Goal: Ask a question: Seek information or help from site administrators or community

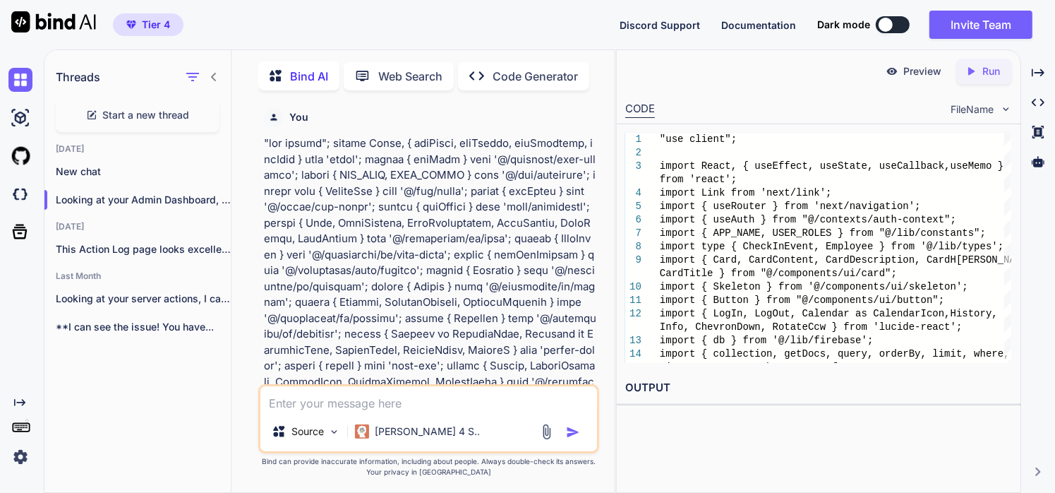
scroll to position [113499, 0]
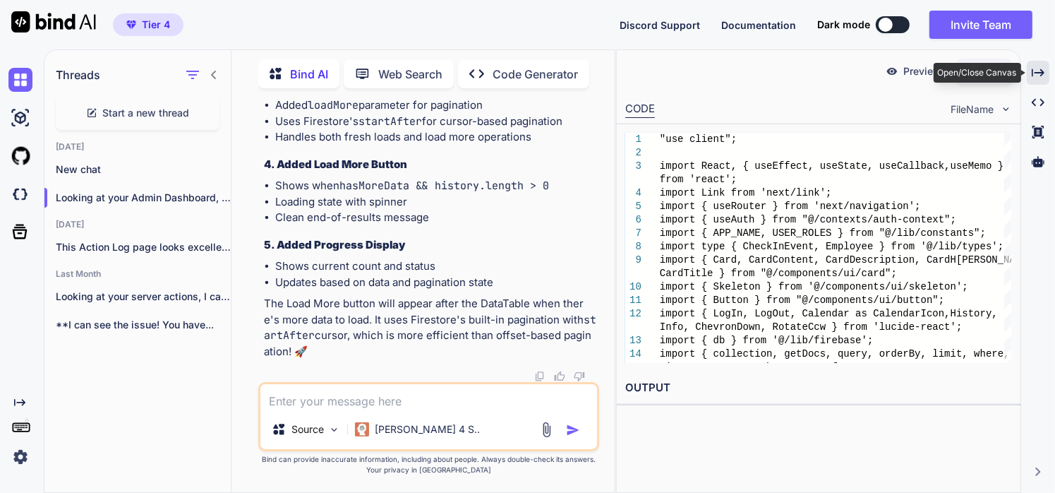
click at [1040, 73] on icon at bounding box center [1038, 72] width 13 height 8
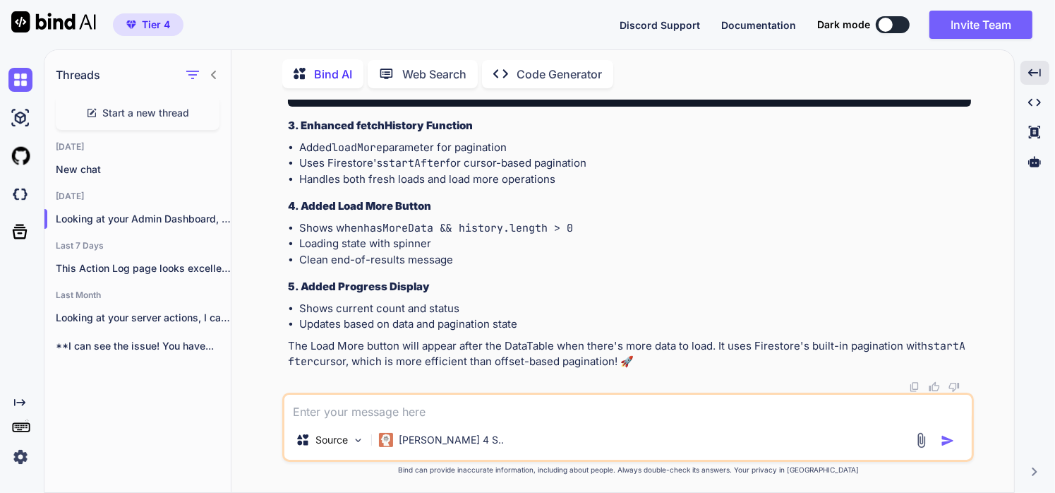
click at [539, 404] on textarea at bounding box center [627, 407] width 687 height 25
paste textarea ""use client"; import React, { useState, useEffect, useMemo, useCallback } from …"
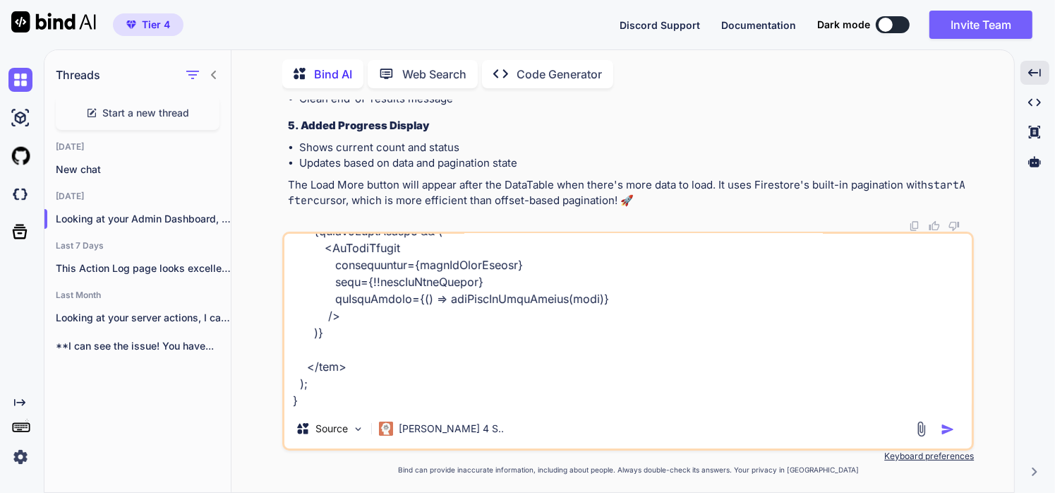
type textarea "what about this page, any suggestions? "use client"; import React, { useState, …"
click at [946, 428] on img "button" at bounding box center [948, 429] width 14 height 14
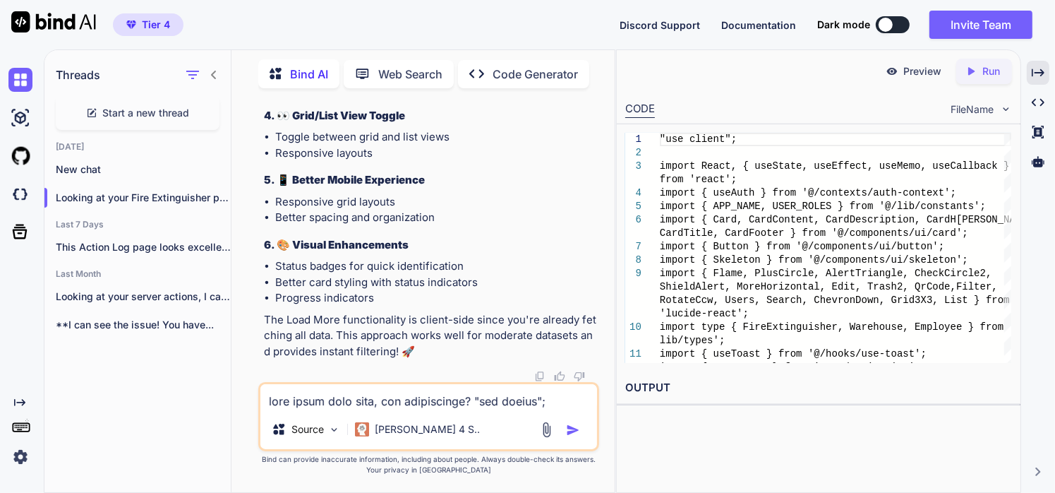
scroll to position [126523, 0]
click at [300, 406] on textarea at bounding box center [428, 396] width 337 height 25
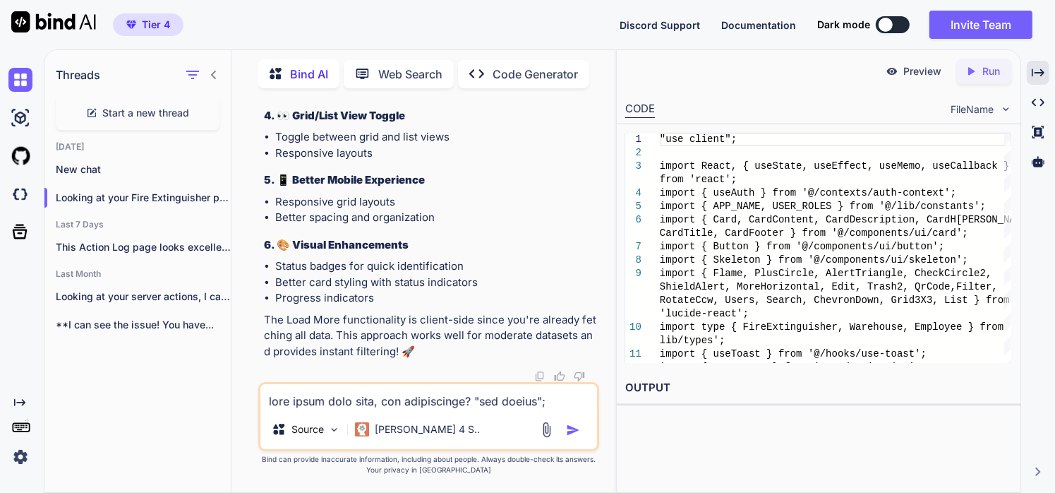
click at [330, 404] on textarea at bounding box center [428, 396] width 337 height 25
paste textarea "Error: A <Select.Item /> must have a value prop that is not an empty string. Th…"
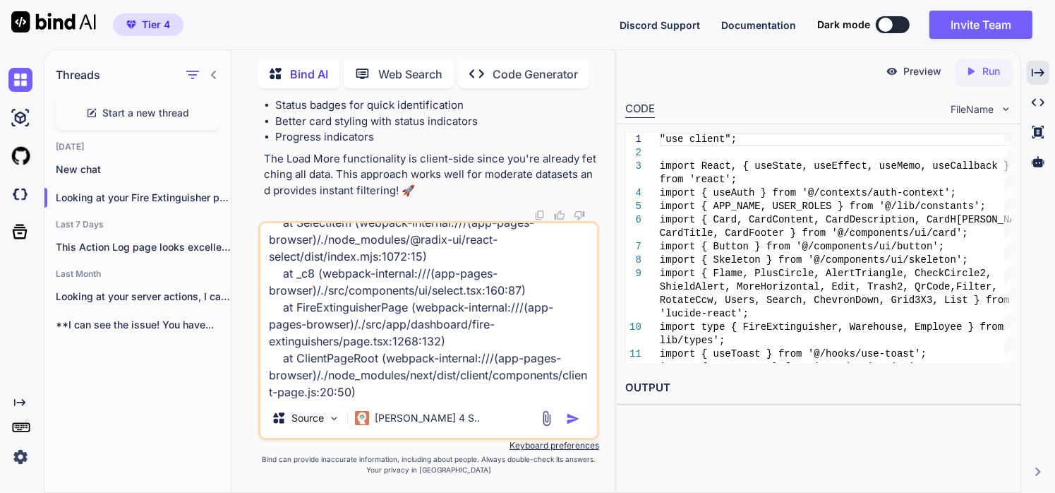
type textarea "Error: A <Select.Item /> must have a value prop that is not an empty string. Th…"
click at [570, 415] on img "button" at bounding box center [573, 419] width 14 height 14
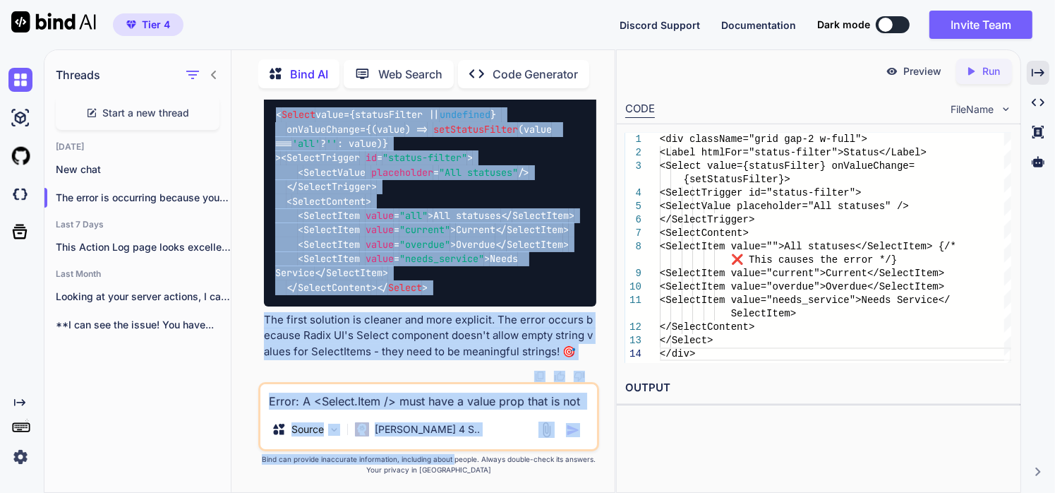
scroll to position [140661, 0]
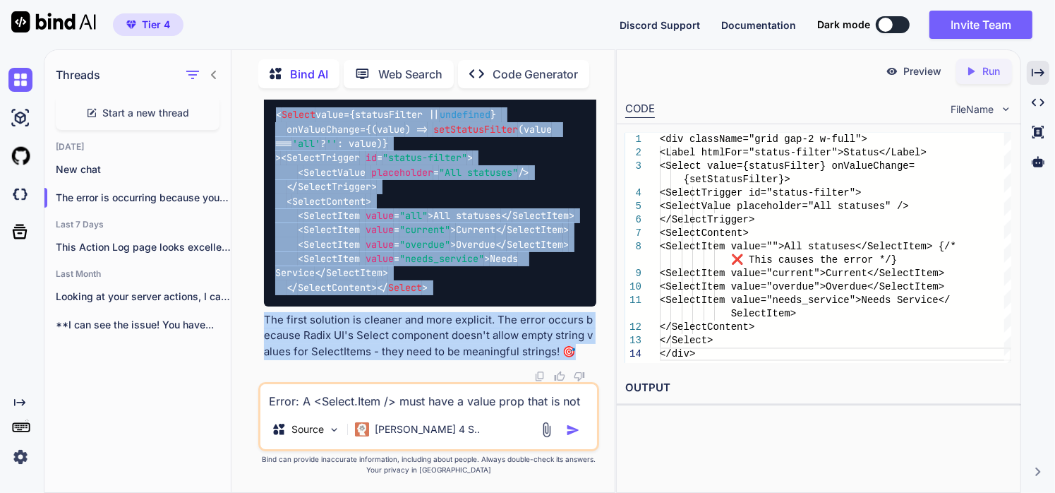
drag, startPoint x: 263, startPoint y: 205, endPoint x: 565, endPoint y: 353, distance: 337.1
click at [565, 353] on div "You Bind AI I can see that the analytics card is indeed missing from your logs …" at bounding box center [430, 241] width 338 height 282
copy div "Lor ipsum do sitametco adipisc eli sedd e TemporInci utla et dolor magnaa enima…"
